Goal: Task Accomplishment & Management: Complete application form

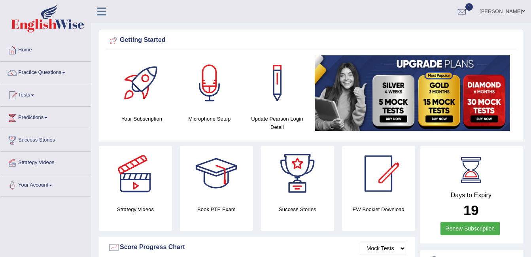
click at [58, 94] on link "Tests" at bounding box center [45, 94] width 90 height 20
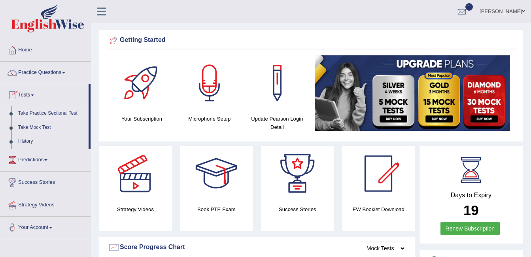
click at [54, 114] on link "Take Practice Sectional Test" at bounding box center [52, 113] width 74 height 14
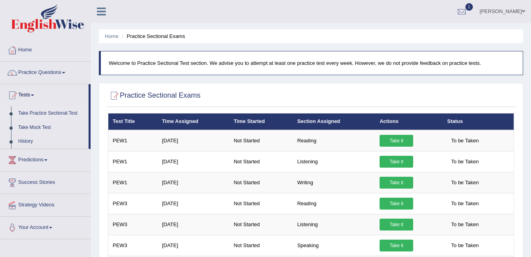
click at [28, 151] on link "Predictions" at bounding box center [45, 159] width 90 height 20
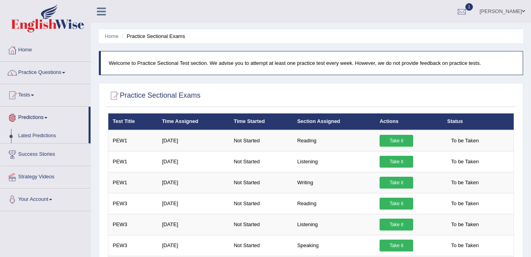
click at [34, 95] on span at bounding box center [32, 95] width 3 height 2
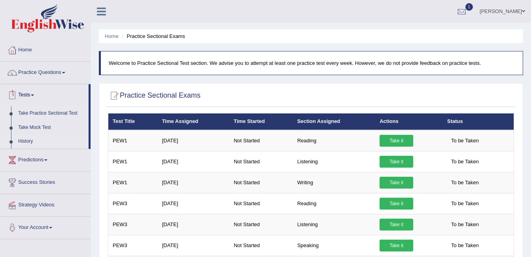
click at [28, 143] on link "History" at bounding box center [52, 141] width 74 height 14
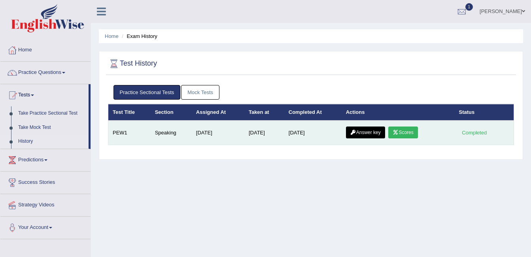
click at [397, 134] on icon at bounding box center [396, 132] width 6 height 5
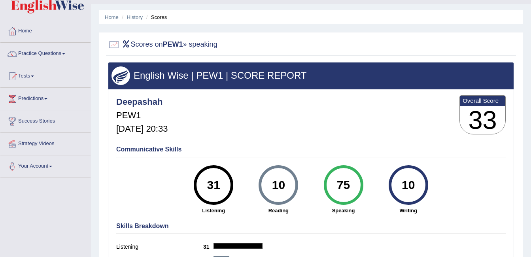
scroll to position [6, 0]
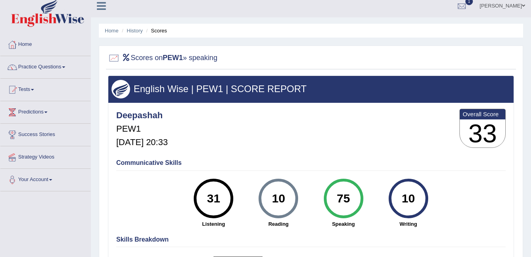
click at [65, 67] on span at bounding box center [63, 67] width 3 height 2
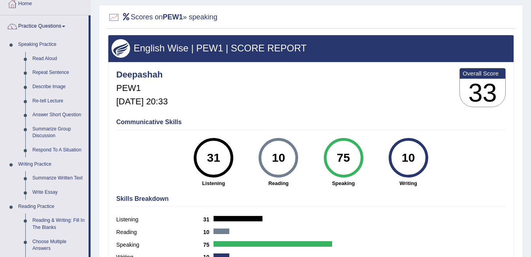
scroll to position [66, 0]
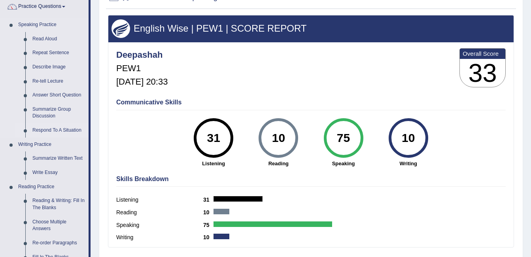
click at [66, 129] on link "Respond To A Situation" at bounding box center [59, 130] width 60 height 14
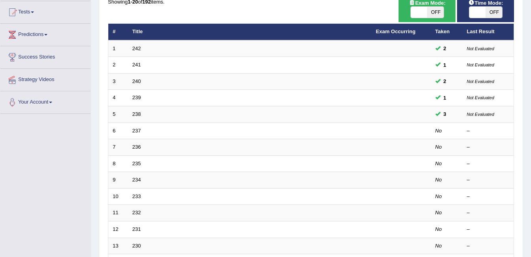
scroll to position [83, 0]
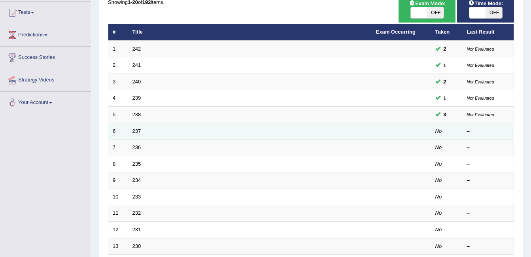
click at [436, 133] on em "No" at bounding box center [438, 131] width 7 height 6
click at [425, 137] on td at bounding box center [401, 131] width 59 height 17
click at [133, 132] on link "237" at bounding box center [136, 131] width 9 height 6
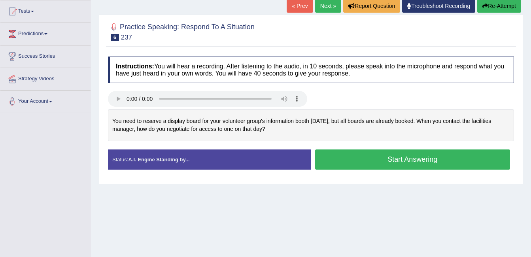
scroll to position [84, 0]
click at [303, 131] on div "You need to reserve a display board for your volunteer group's information boot…" at bounding box center [311, 125] width 406 height 32
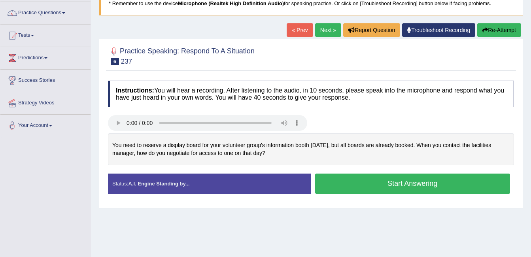
scroll to position [0, 0]
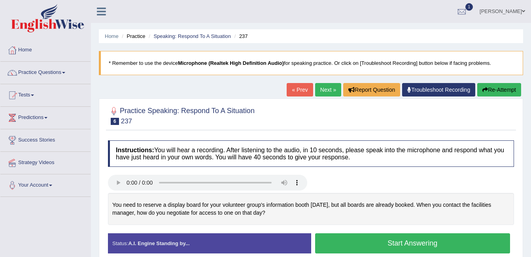
click at [65, 73] on span at bounding box center [63, 73] width 3 height 2
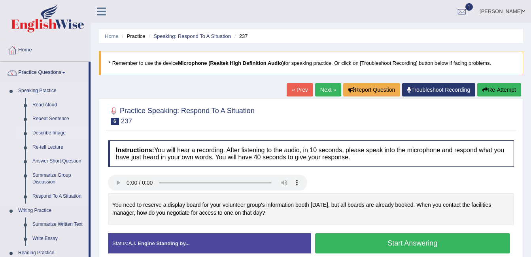
click at [60, 134] on link "Describe Image" at bounding box center [59, 133] width 60 height 14
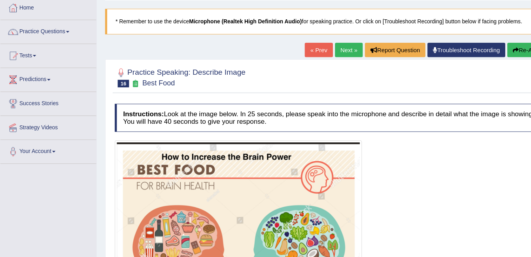
scroll to position [40, 0]
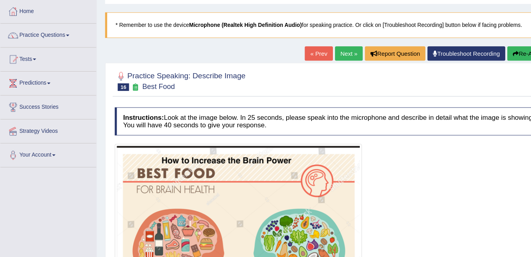
click at [325, 49] on link "Next »" at bounding box center [328, 49] width 26 height 13
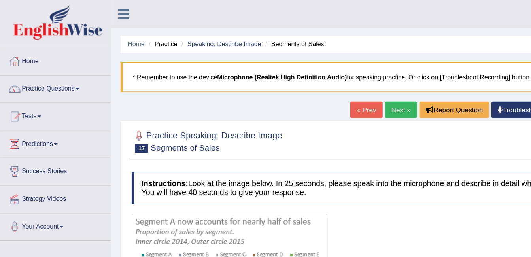
click at [65, 73] on span at bounding box center [63, 73] width 3 height 2
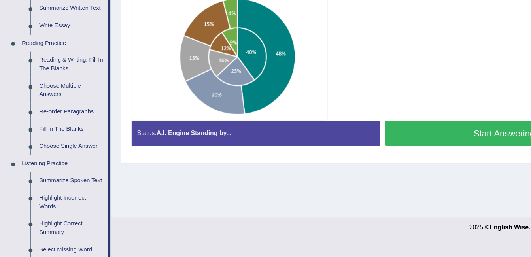
scroll to position [198, 0]
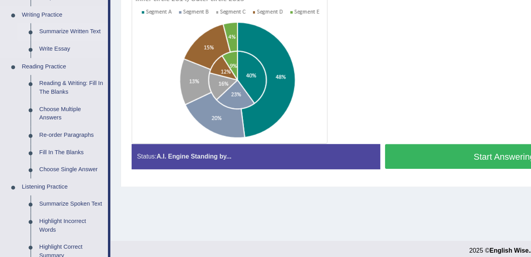
click at [62, 30] on link "Summarize Written Text" at bounding box center [59, 27] width 60 height 14
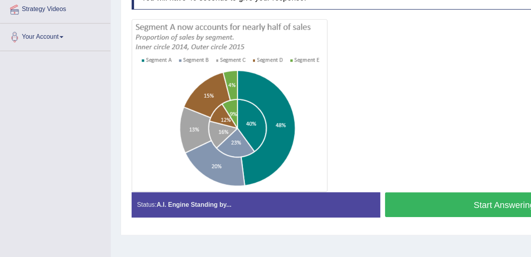
scroll to position [126, 0]
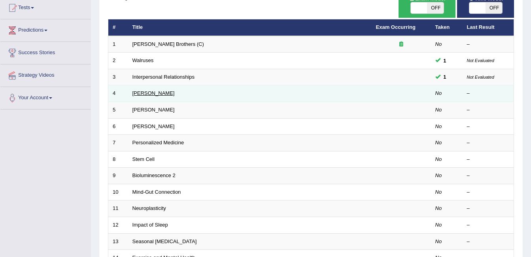
click at [151, 94] on link "[PERSON_NAME]" at bounding box center [153, 93] width 42 height 6
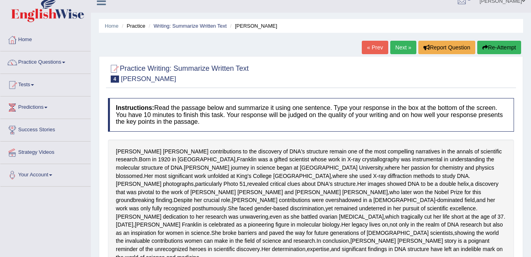
click at [138, 26] on li "Practice" at bounding box center [132, 26] width 25 height 8
click at [137, 26] on li "Practice" at bounding box center [132, 26] width 25 height 8
click at [189, 27] on link "Writing: Summarize Written Text" at bounding box center [189, 26] width 73 height 6
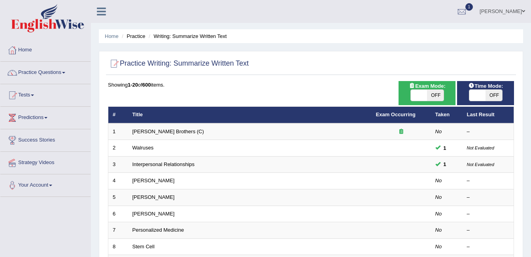
click at [65, 73] on span at bounding box center [63, 73] width 3 height 2
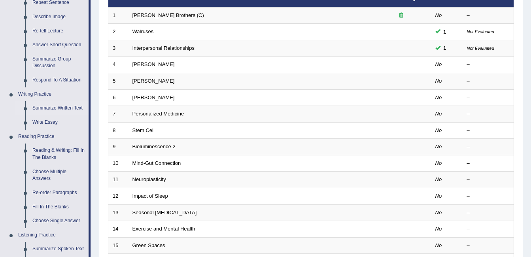
scroll to position [131, 0]
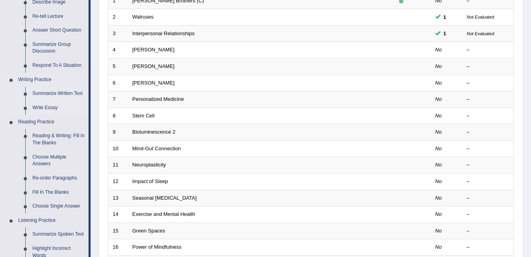
click at [45, 113] on link "Write Essay" at bounding box center [59, 108] width 60 height 14
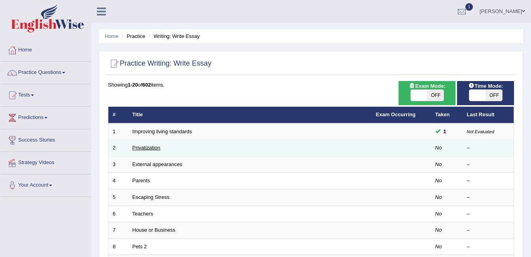
click at [143, 145] on link "Privatization" at bounding box center [146, 148] width 28 height 6
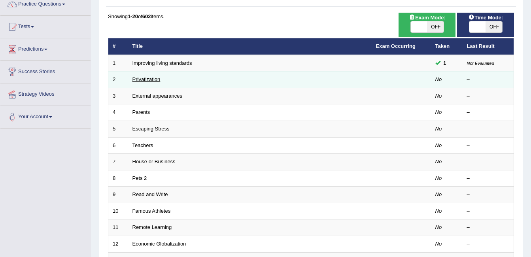
scroll to position [68, 0]
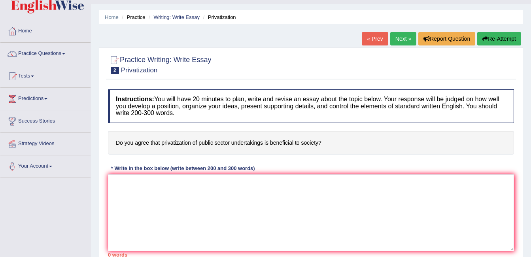
scroll to position [22, 0]
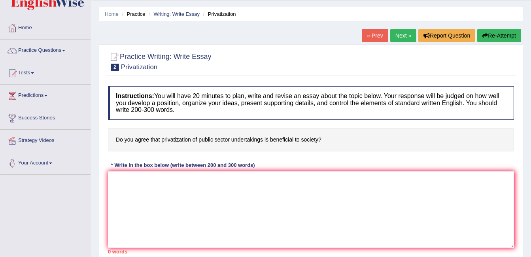
click at [401, 38] on link "Next »" at bounding box center [403, 35] width 26 height 13
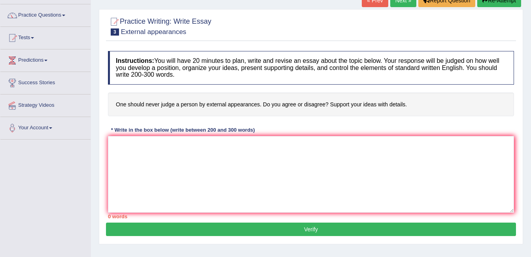
scroll to position [58, 0]
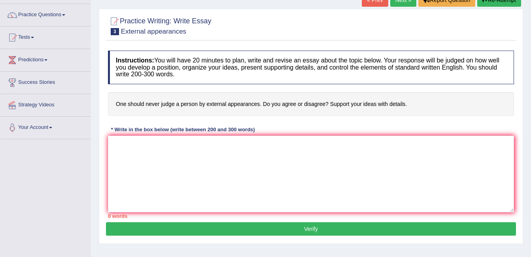
click at [413, 114] on h4 "One should never judge a person by external appearances. Do you agree or disagr…" at bounding box center [311, 104] width 406 height 24
click at [170, 148] on textarea at bounding box center [311, 174] width 406 height 77
type textarea "T"
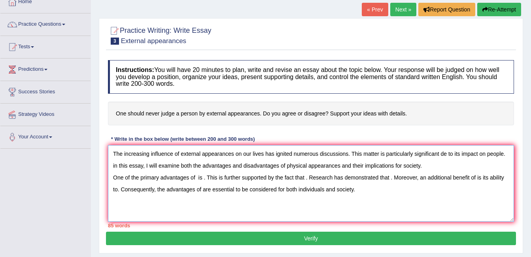
scroll to position [48, 0]
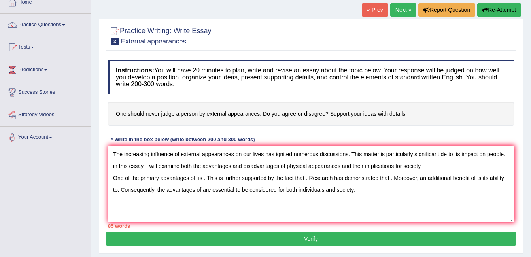
click at [427, 168] on textarea "The increasing influence of external appearances on our lives has ignited numer…" at bounding box center [311, 183] width 406 height 77
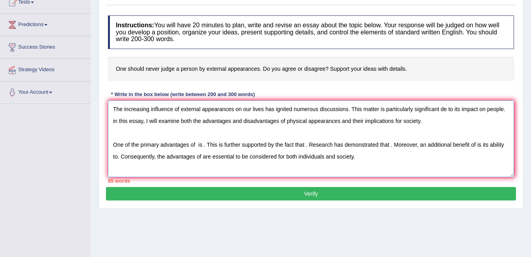
scroll to position [94, 0]
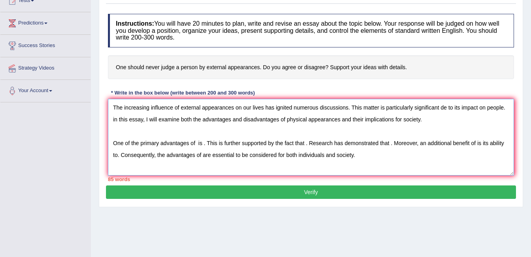
click at [370, 159] on textarea "The increasing influence of external appearances on our lives has ignited numer…" at bounding box center [311, 137] width 406 height 77
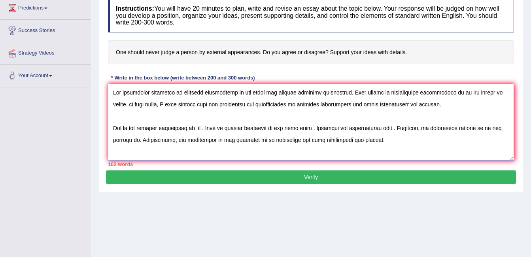
scroll to position [116, 0]
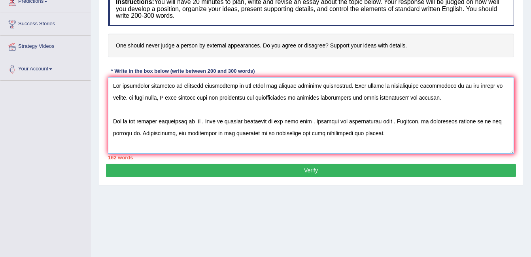
click at [196, 120] on textarea at bounding box center [311, 115] width 406 height 77
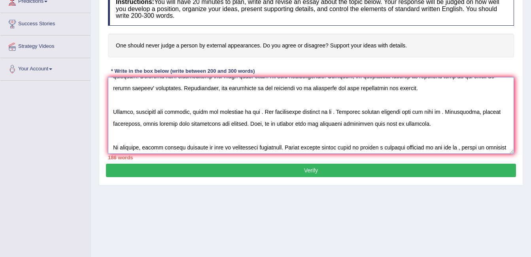
scroll to position [67, 0]
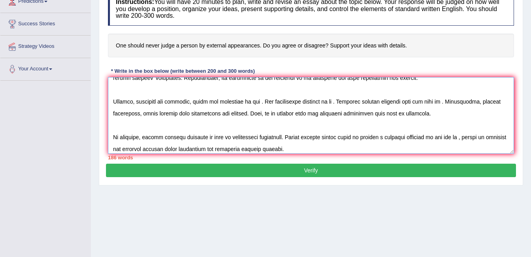
click at [249, 103] on textarea at bounding box center [311, 115] width 406 height 77
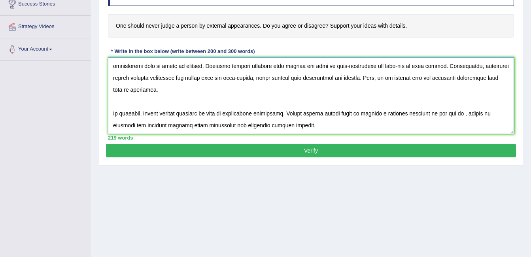
scroll to position [138, 0]
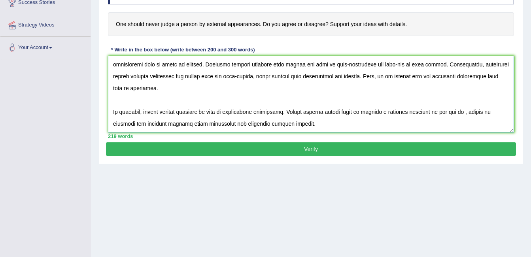
click at [147, 112] on textarea at bounding box center [311, 94] width 406 height 77
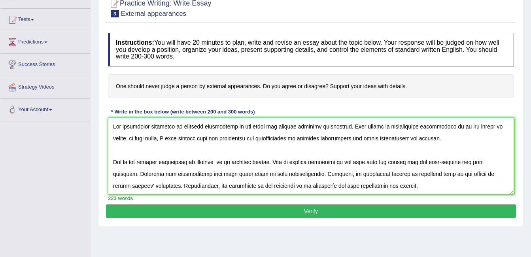
scroll to position [75, 0]
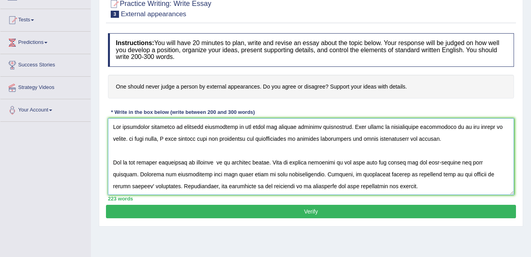
click at [128, 125] on textarea at bounding box center [311, 156] width 406 height 77
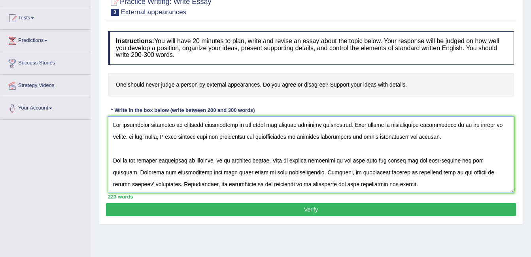
scroll to position [79, 0]
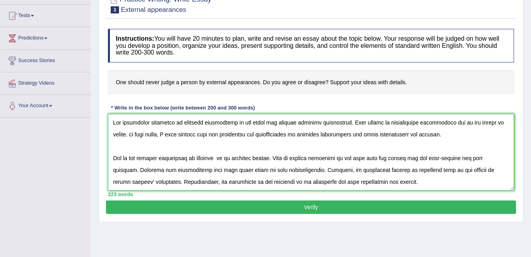
click at [127, 129] on textarea at bounding box center [311, 152] width 406 height 77
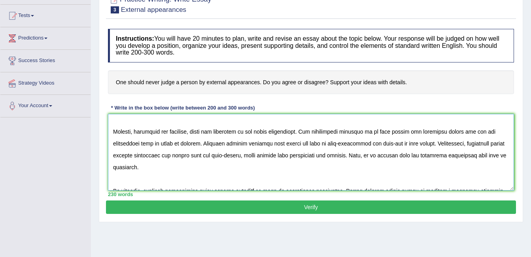
scroll to position [76, 0]
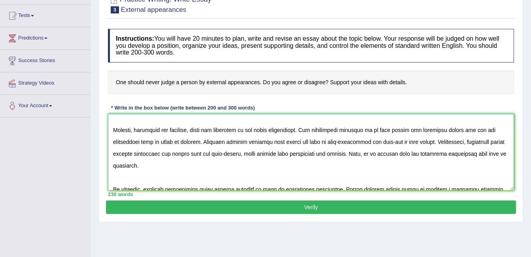
click at [124, 129] on textarea at bounding box center [311, 152] width 406 height 77
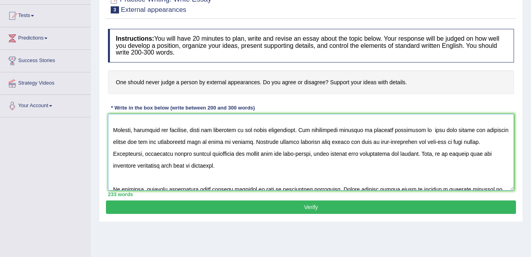
click at [494, 127] on textarea at bounding box center [311, 152] width 406 height 77
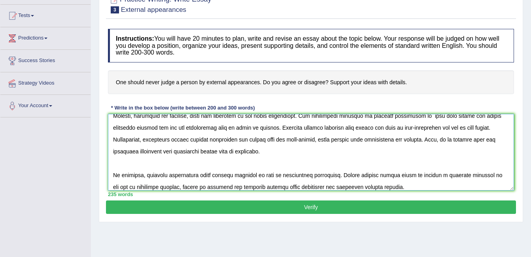
scroll to position [95, 0]
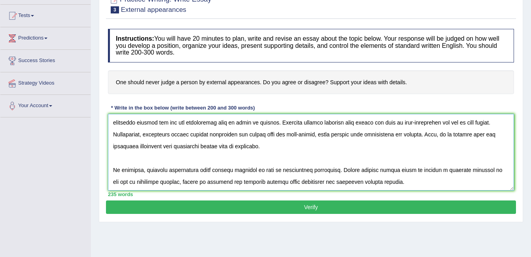
type textarea "The increasing influence of external appearances on our lives has ignited numer…"
click at [386, 205] on button "Verify" at bounding box center [311, 206] width 410 height 13
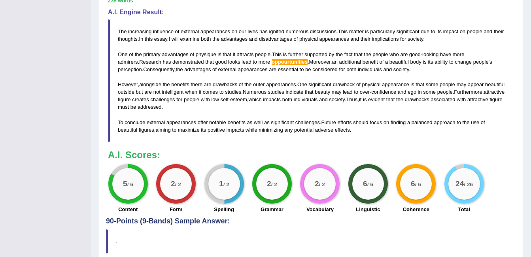
scroll to position [262, 0]
